Goal: Task Accomplishment & Management: Complete application form

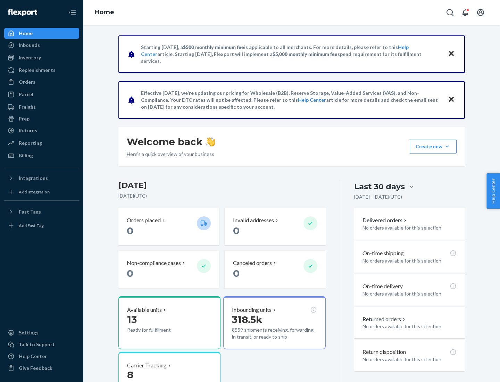
click at [447, 147] on button "Create new Create new inbound Create new order Create new product" at bounding box center [433, 147] width 47 height 14
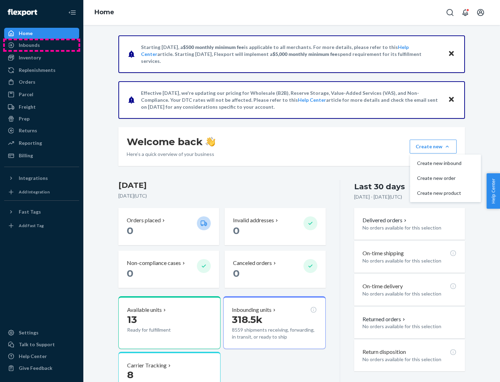
click at [42, 45] on div "Inbounds" at bounding box center [42, 45] width 74 height 10
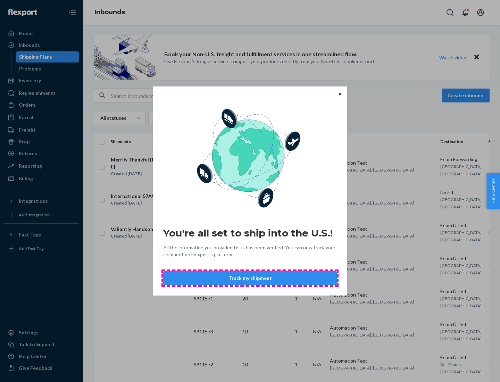
click at [250, 278] on button "Track my shipment" at bounding box center [250, 278] width 174 height 14
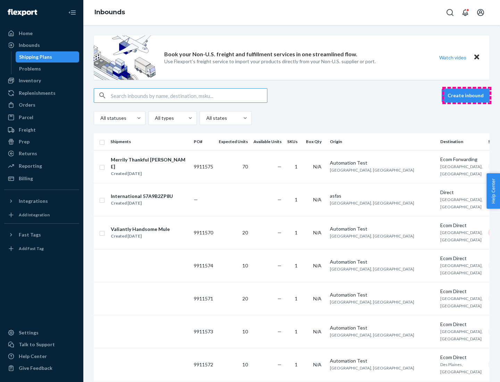
click at [467, 95] on button "Create inbound" at bounding box center [466, 96] width 48 height 14
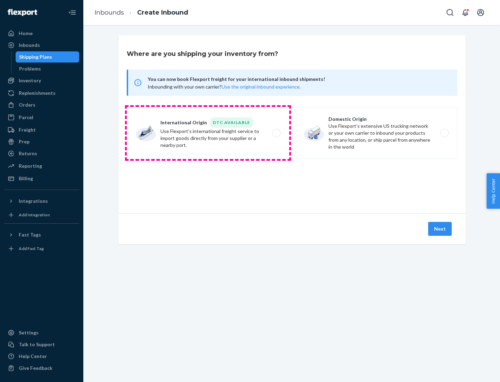
click at [208, 133] on label "International Origin DTC Available Use Flexport's international freight service…" at bounding box center [208, 133] width 162 height 52
click at [276, 133] on input "International Origin DTC Available Use Flexport's international freight service…" at bounding box center [278, 133] width 5 height 5
radio input "true"
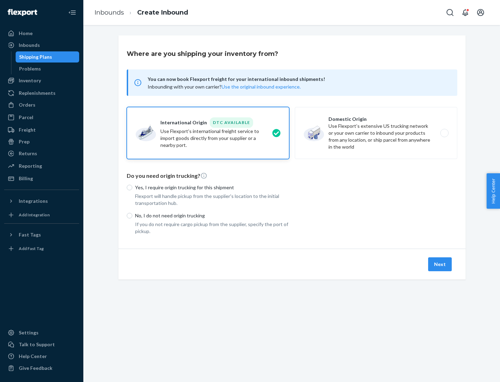
click at [212, 215] on p "No, I do not need origin trucking" at bounding box center [212, 215] width 154 height 7
click at [132, 215] on input "No, I do not need origin trucking" at bounding box center [130, 216] width 6 height 6
radio input "true"
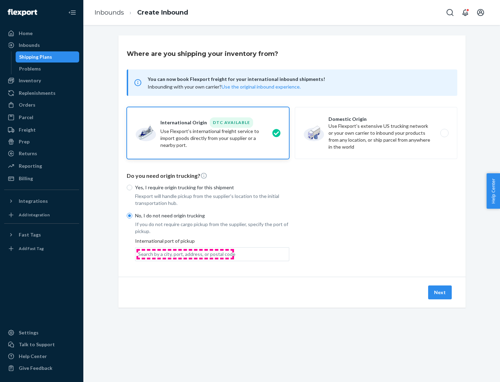
click at [185, 254] on div "Search by a city, port, address, or postal code" at bounding box center [186, 254] width 97 height 7
click at [139, 254] on input "Search by a city, port, address, or postal code" at bounding box center [138, 254] width 1 height 7
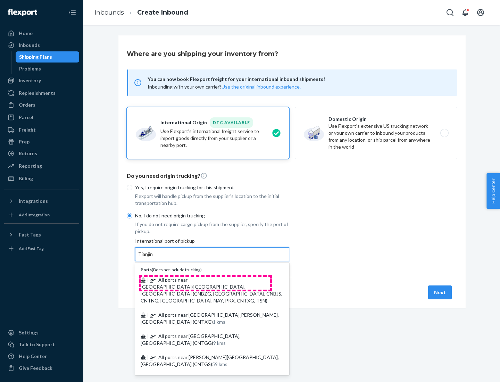
click at [205, 279] on span "| All ports near [GEOGRAPHIC_DATA]/[GEOGRAPHIC_DATA], [GEOGRAPHIC_DATA] (CNBZG,…" at bounding box center [212, 290] width 142 height 27
click at [153, 258] on input "Tianjin" at bounding box center [145, 254] width 15 height 7
type input "All ports near [GEOGRAPHIC_DATA]/[GEOGRAPHIC_DATA], [GEOGRAPHIC_DATA] (CNBZG, […"
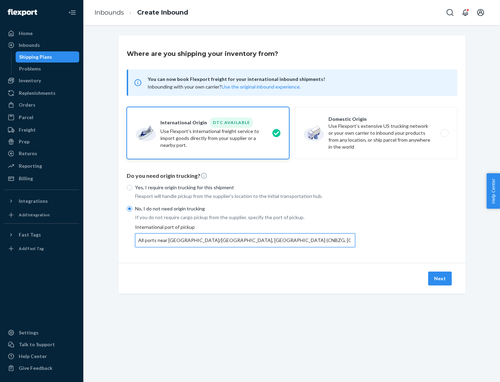
click at [440, 278] on button "Next" at bounding box center [440, 278] width 24 height 14
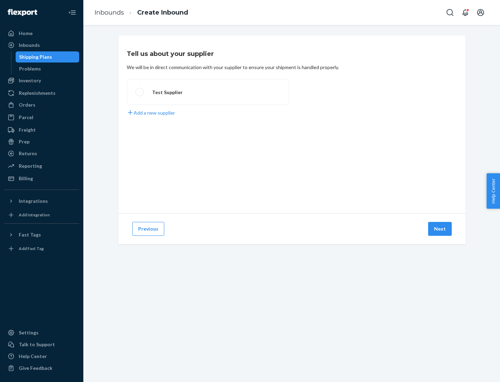
click at [208, 92] on label "Test Supplier" at bounding box center [208, 92] width 162 height 26
click at [140, 92] on input "Test Supplier" at bounding box center [137, 92] width 5 height 5
radio input "true"
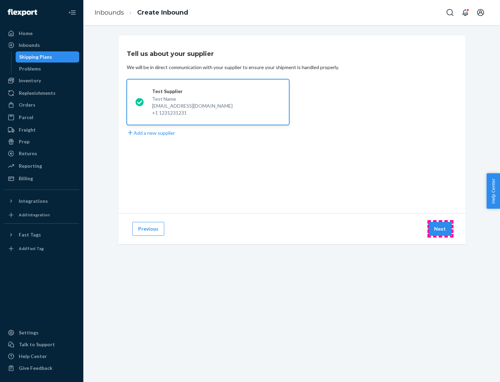
click at [440, 229] on button "Next" at bounding box center [440, 229] width 24 height 14
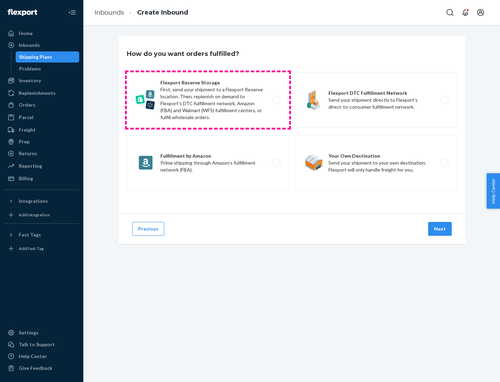
click at [208, 100] on label "Flexport Reserve Storage First, send your shipment to a Flexport Reserve locati…" at bounding box center [208, 100] width 162 height 56
click at [276, 100] on input "Flexport Reserve Storage First, send your shipment to a Flexport Reserve locati…" at bounding box center [278, 100] width 5 height 5
radio input "true"
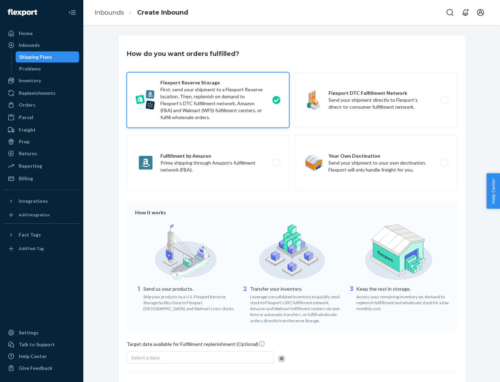
scroll to position [57, 0]
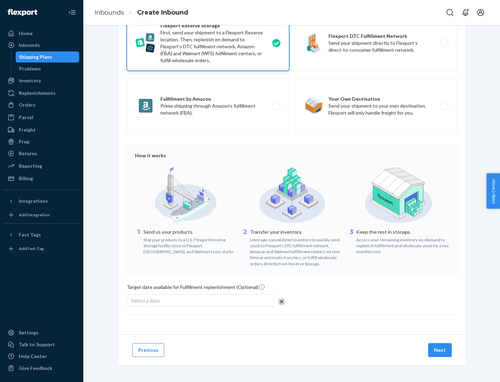
click at [440, 350] on button "Next" at bounding box center [440, 350] width 24 height 14
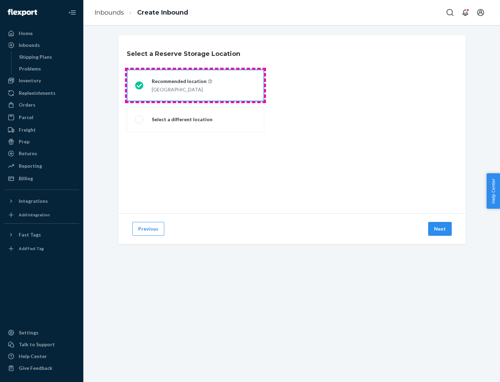
click at [195, 85] on div "[GEOGRAPHIC_DATA]" at bounding box center [182, 89] width 60 height 8
click at [140, 85] on input "Recommended location [GEOGRAPHIC_DATA]" at bounding box center [137, 85] width 5 height 5
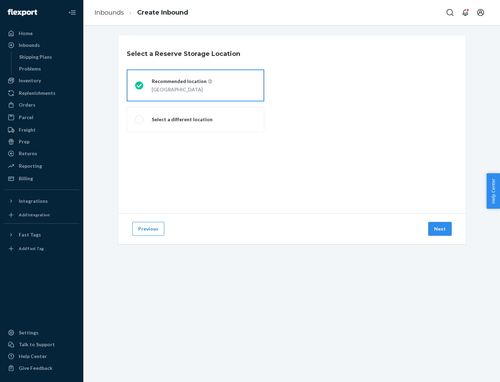
click at [440, 229] on button "Next" at bounding box center [440, 229] width 24 height 14
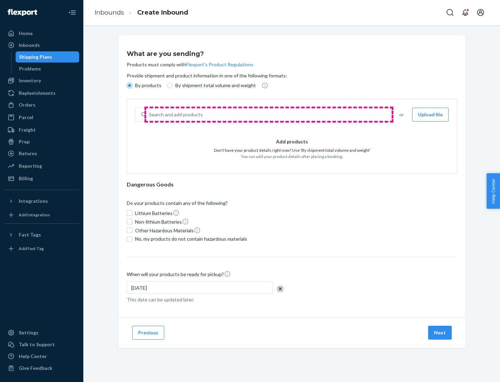
click at [269, 115] on div "Search and add products" at bounding box center [268, 114] width 244 height 12
click at [150, 115] on input "Search and add products" at bounding box center [149, 114] width 1 height 7
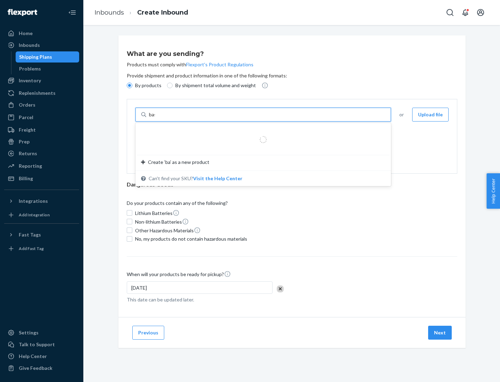
type input "basic"
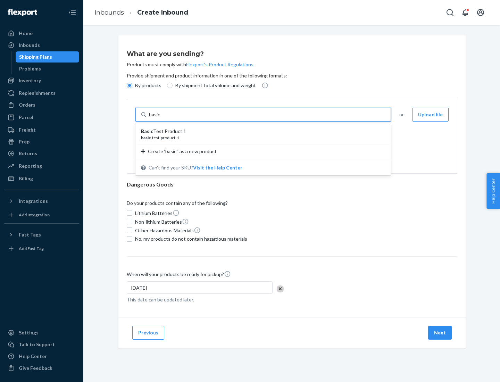
click at [261, 131] on div "Basic Test Product 1" at bounding box center [260, 131] width 239 height 7
click at [161, 118] on input "basic" at bounding box center [155, 114] width 12 height 7
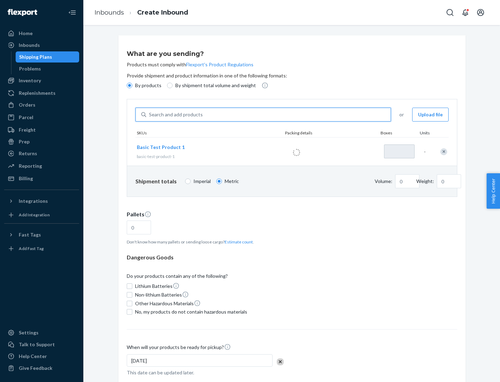
type input "1"
type input "1.09"
type input "3.27"
type input "3"
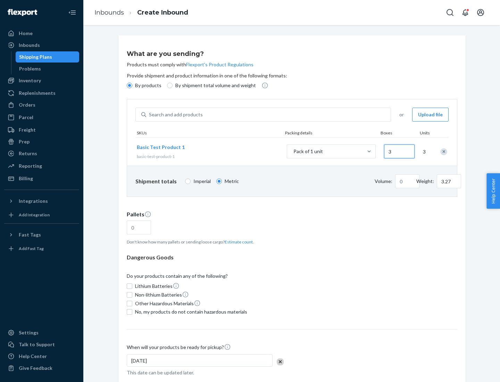
type input "0.01"
type input "32.66"
type input "30"
type input "0.07"
type input "326.59"
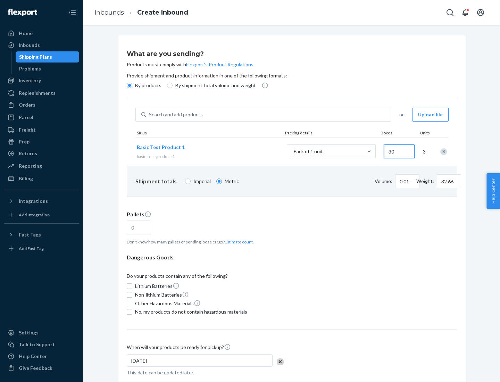
type input "300"
type input "0.68"
type input "3265.86"
type input "3000"
type input "1.09"
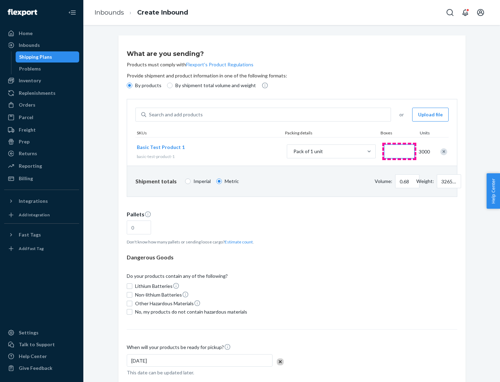
type input "1"
type input "10.89"
type input "10"
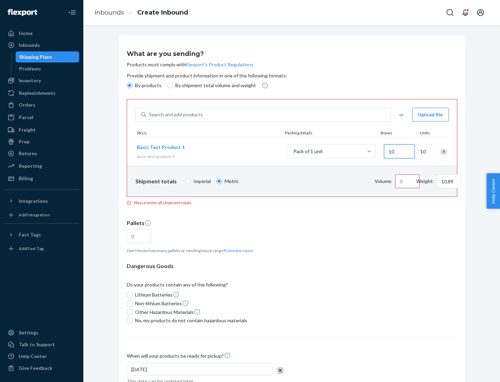
type input "0.02"
type input "108.86"
type input "100"
type input "0.23"
type input "1088.62"
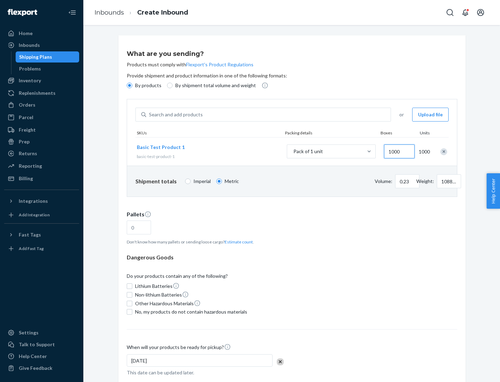
scroll to position [24, 0]
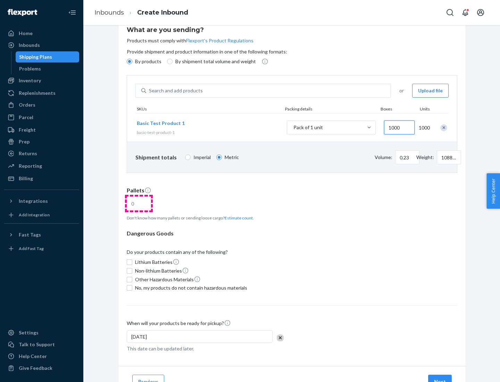
type input "1000"
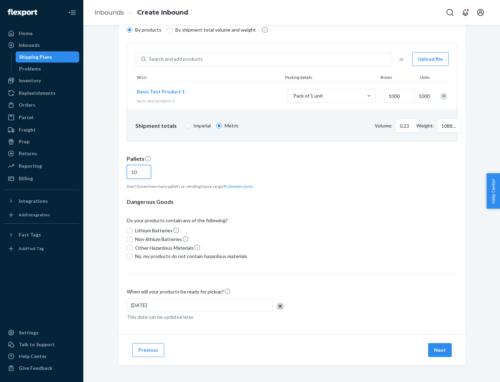
type input "10"
click at [190, 256] on span "No, my products do not contain hazardous materials" at bounding box center [191, 256] width 112 height 7
click at [132, 256] on input "No, my products do not contain hazardous materials" at bounding box center [130, 256] width 6 height 6
checkbox input "true"
click at [440, 350] on button "Next" at bounding box center [440, 350] width 24 height 14
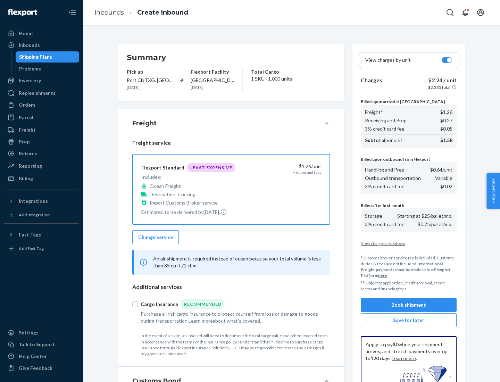
scroll to position [101, 0]
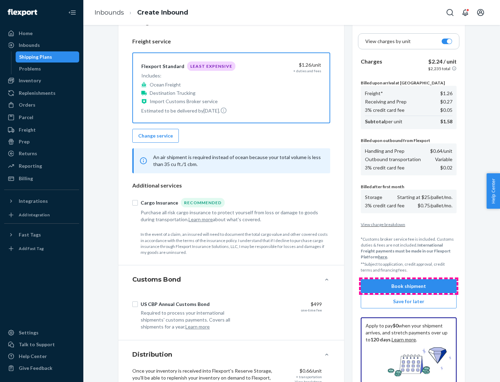
click at [409, 286] on button "Book shipment" at bounding box center [409, 286] width 96 height 14
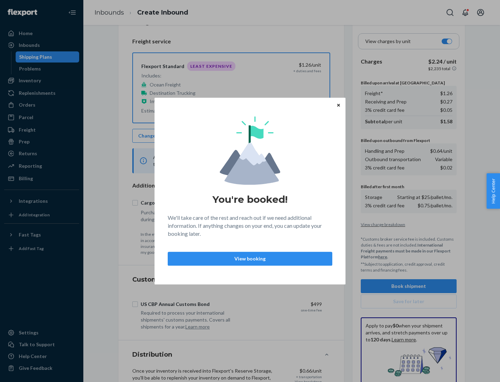
click at [250, 258] on p "View booking" at bounding box center [250, 258] width 153 height 7
